Goal: Navigation & Orientation: Find specific page/section

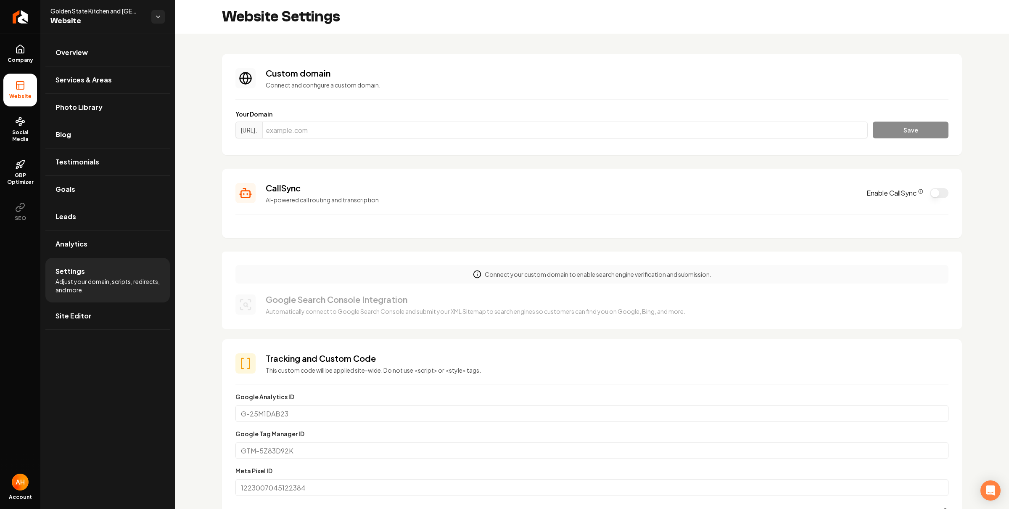
click at [382, 65] on section "Custom domain Connect and configure a custom domain. Your Domain [URL]. Save" at bounding box center [592, 104] width 740 height 101
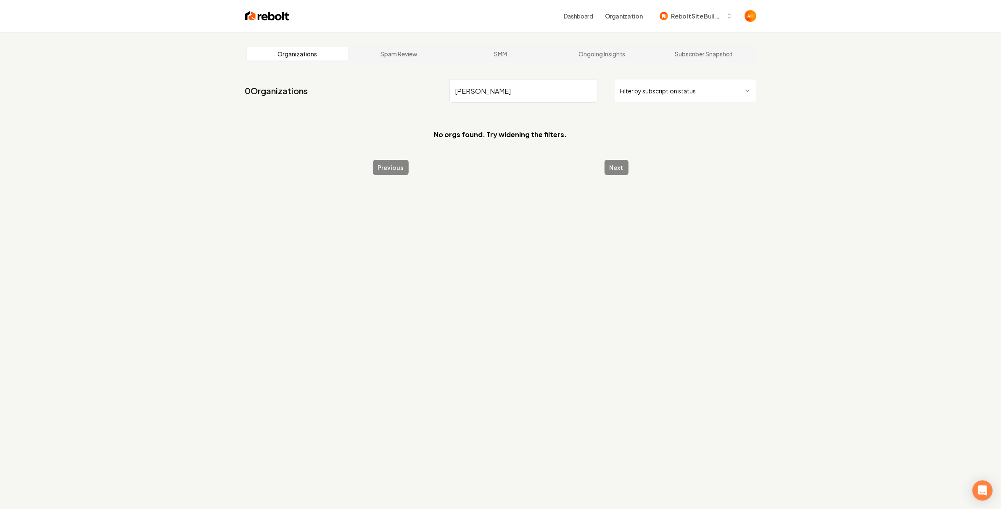
click at [544, 89] on input "[PERSON_NAME]" at bounding box center [523, 91] width 148 height 24
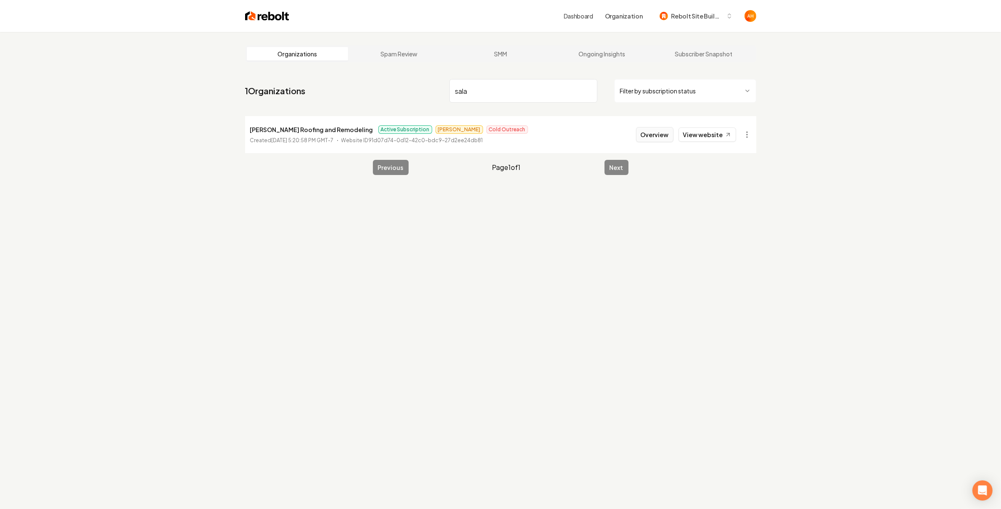
type input "sala"
click at [658, 138] on button "Overview" at bounding box center [654, 134] width 37 height 15
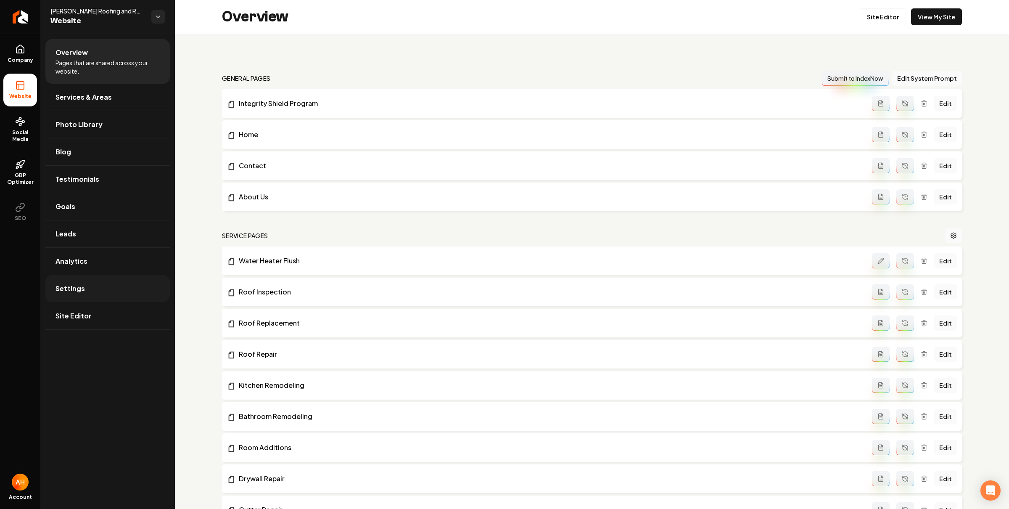
click at [101, 282] on link "Settings" at bounding box center [107, 288] width 124 height 27
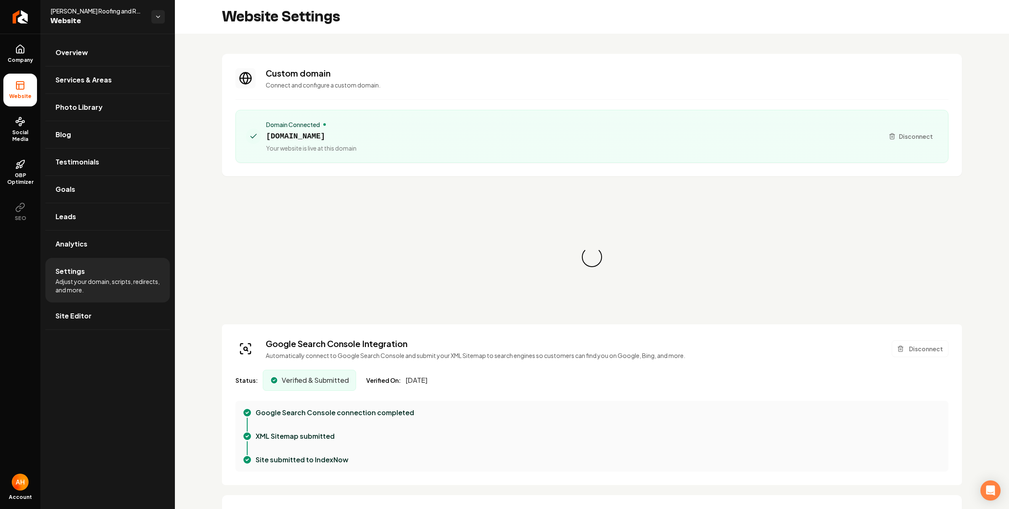
scroll to position [76, 0]
